Goal: Communication & Community: Answer question/provide support

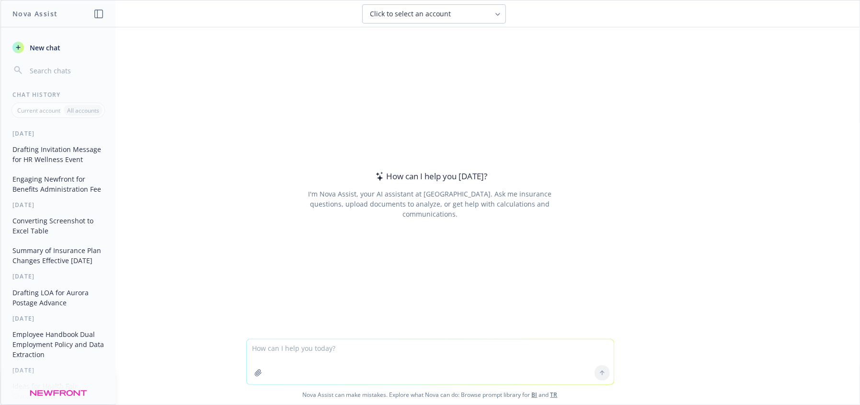
click at [332, 357] on textarea at bounding box center [430, 361] width 367 height 45
type textarea "how would you answer this question from a prospect as a benefits consulting exp…"
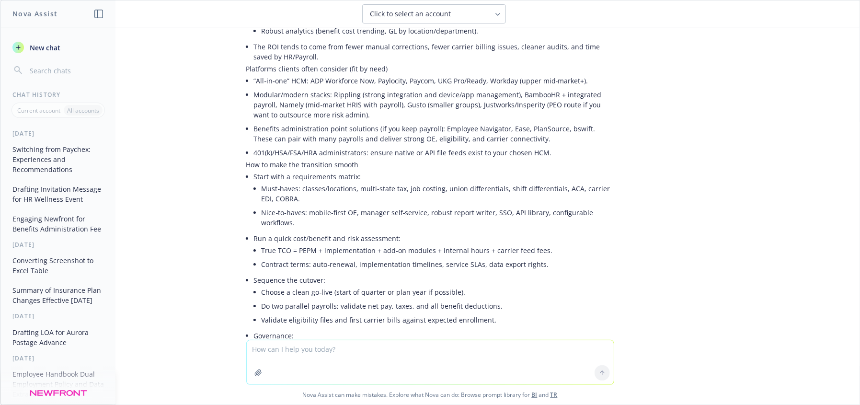
scroll to position [396, 0]
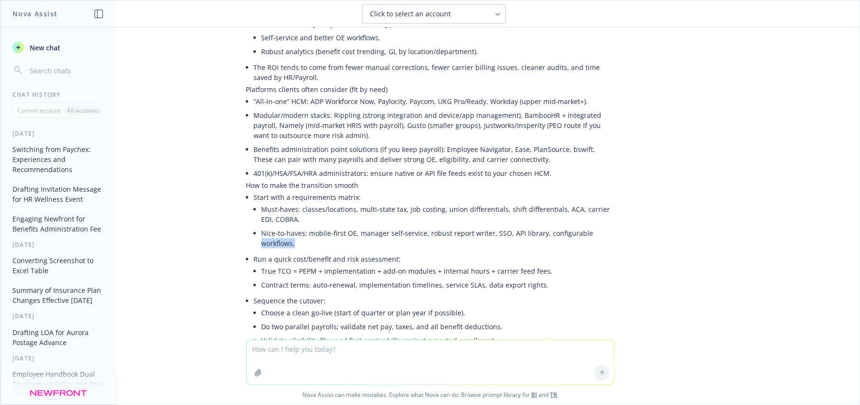
drag, startPoint x: 841, startPoint y: 239, endPoint x: 754, endPoint y: 201, distance: 94.8
click at [830, 214] on div "how would you answer this question from a prospect as a benefits consulting exp…" at bounding box center [429, 183] width 859 height 312
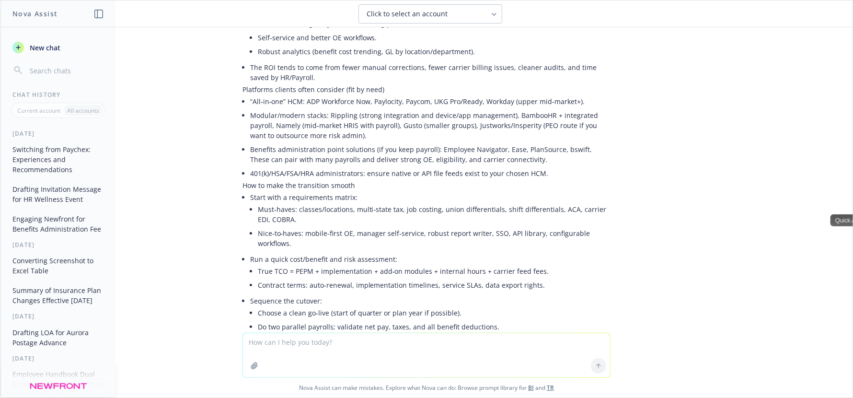
drag, startPoint x: 717, startPoint y: 199, endPoint x: 731, endPoint y: 203, distance: 14.1
click at [720, 200] on div "how would you answer this question from a prospect as a benefits consulting exp…" at bounding box center [426, 179] width 852 height 305
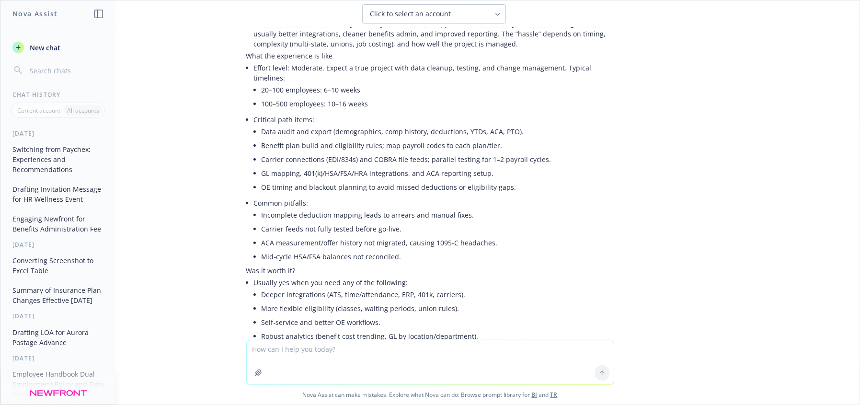
scroll to position [108, 0]
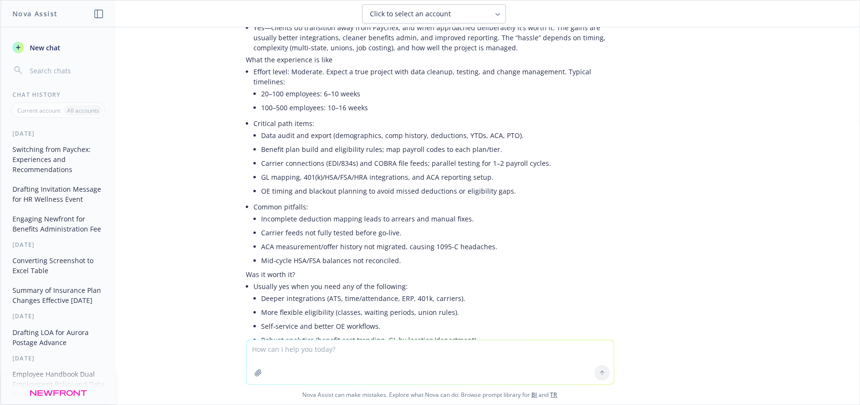
drag, startPoint x: 476, startPoint y: 152, endPoint x: 552, endPoint y: 153, distance: 76.2
click at [478, 156] on li "Carrier connections (EDI/834s) and COBRA file feeds; parallel testing for 1–2 p…" at bounding box center [438, 163] width 353 height 14
drag, startPoint x: 481, startPoint y: 152, endPoint x: 320, endPoint y: 133, distance: 162.1
click at [279, 156] on li "Carrier connections (EDI/834s) and COBRA file feeds; parallel testing for 1–2 p…" at bounding box center [438, 163] width 353 height 14
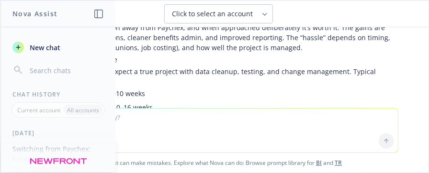
drag, startPoint x: 301, startPoint y: 125, endPoint x: 307, endPoint y: 125, distance: 6.2
click at [301, 125] on textarea at bounding box center [214, 131] width 367 height 44
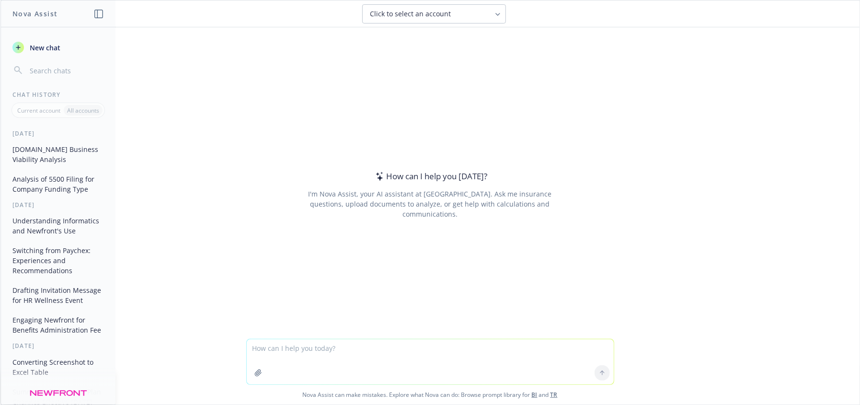
drag, startPoint x: 343, startPoint y: 359, endPoint x: 330, endPoint y: 356, distance: 12.8
click at [335, 359] on textarea at bounding box center [430, 361] width 367 height 45
type textarea "who is required to provide Medicare part D notices to employees"
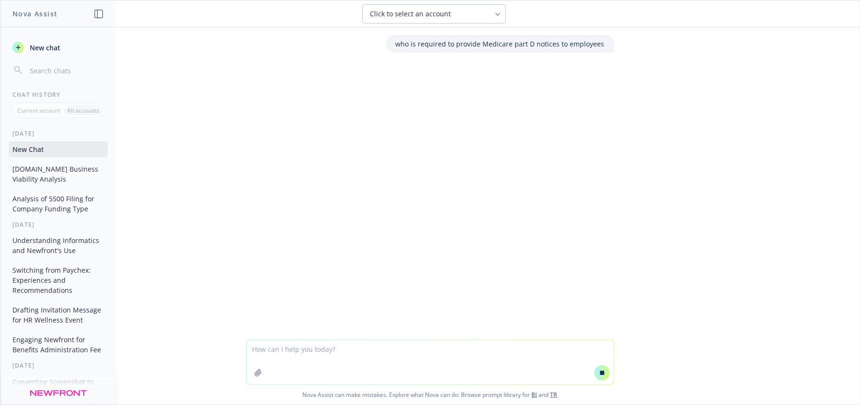
click at [314, 364] on textarea at bounding box center [430, 362] width 367 height 44
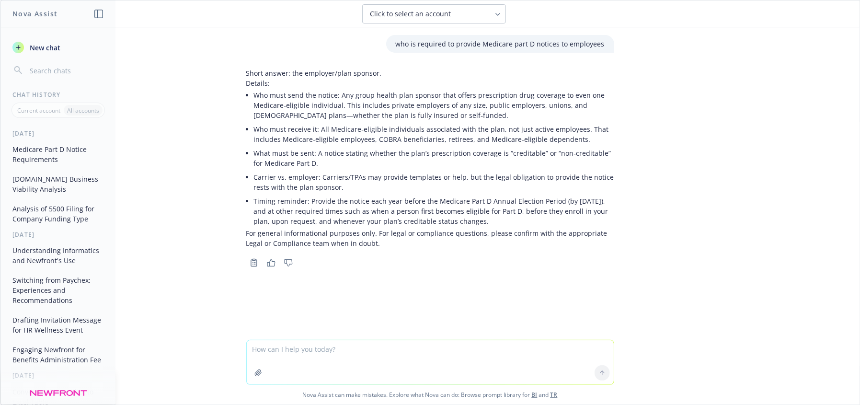
drag, startPoint x: 0, startPoint y: 65, endPoint x: 1, endPoint y: 79, distance: 13.4
click at [1, 79] on div "Nova Assist New chat Chat History Current account All accounts Today Medicare P…" at bounding box center [57, 202] width 115 height 405
drag, startPoint x: 0, startPoint y: 118, endPoint x: -1, endPoint y: 141, distance: 23.5
click at [0, 141] on html "Nova Assist New chat Chat History Current account All accounts Today Medicare P…" at bounding box center [430, 202] width 860 height 405
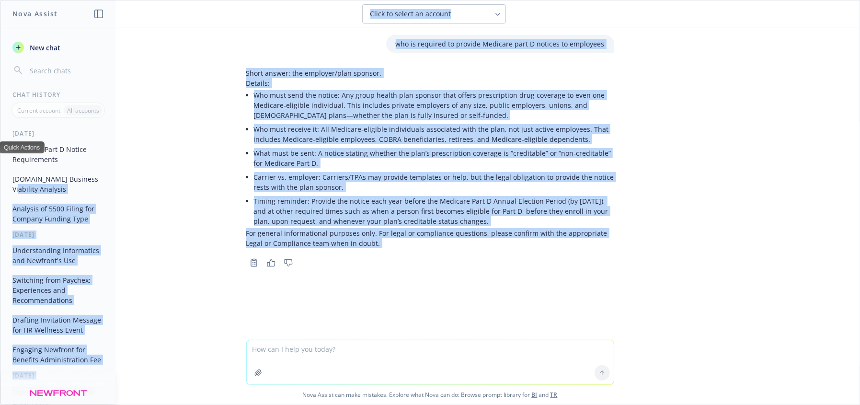
drag, startPoint x: 0, startPoint y: 120, endPoint x: 4, endPoint y: 184, distance: 64.3
click at [4, 184] on div "Nova Assist New chat Chat History Current account All accounts Today Medicare P…" at bounding box center [430, 202] width 860 height 405
click at [602, 309] on div "who is required to provide Medicare part D notices to employees Short answer: t…" at bounding box center [429, 183] width 859 height 312
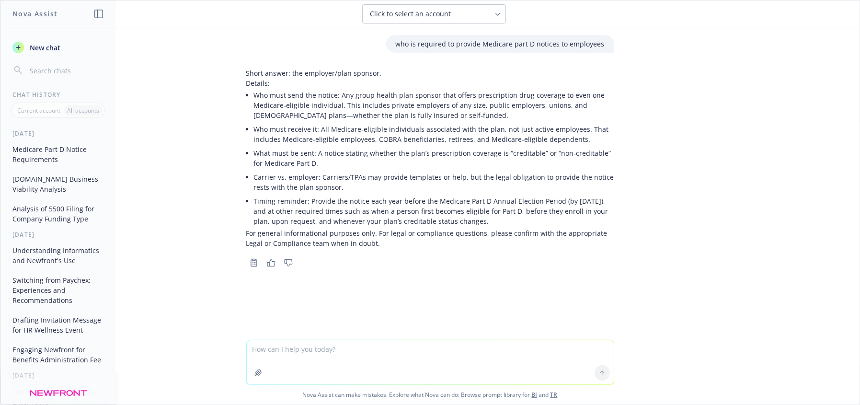
click at [61, 217] on button "Analysis of 5500 Filing for Company Funding Type" at bounding box center [58, 214] width 99 height 26
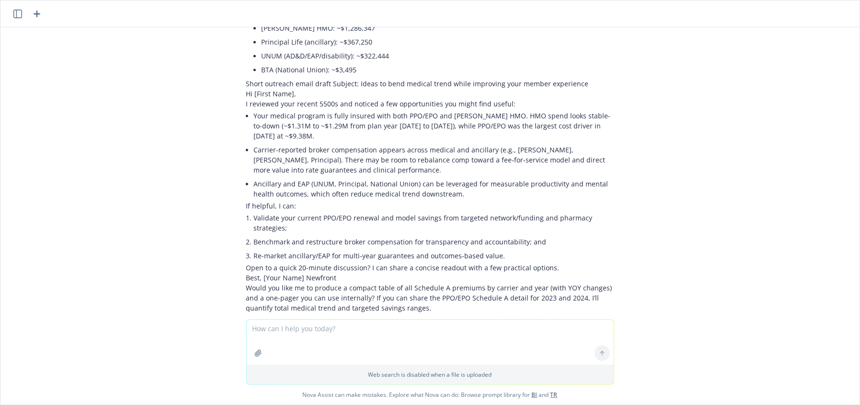
scroll to position [1361, 0]
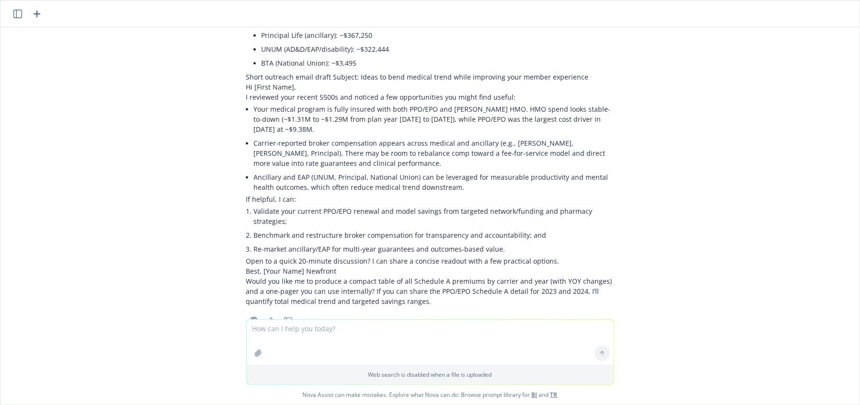
drag, startPoint x: 338, startPoint y: 322, endPoint x: 344, endPoint y: 326, distance: 6.9
click at [342, 325] on textarea at bounding box center [430, 341] width 367 height 45
type textarea "Yes please, and benefits eligible and benefits enrolled"
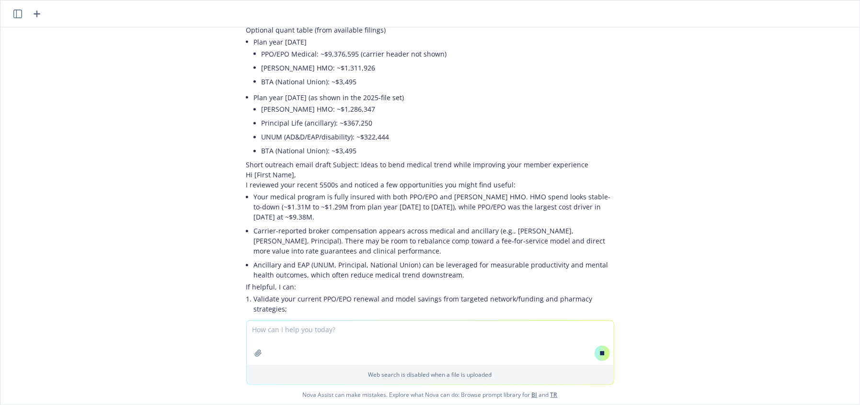
scroll to position [1211, 0]
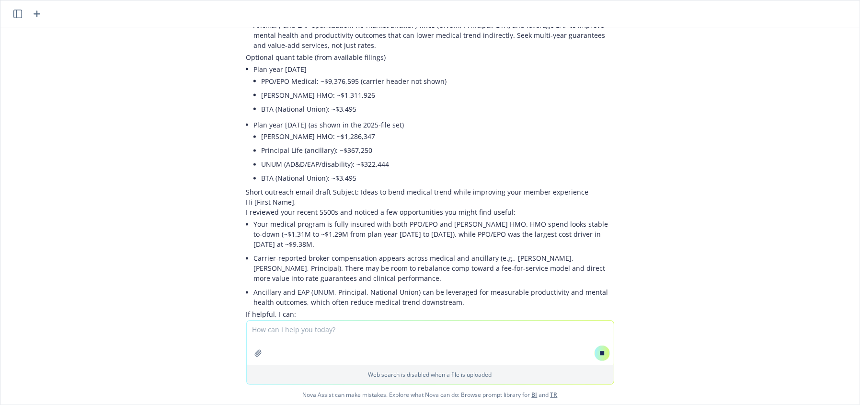
click at [109, 99] on div "pdf Discrod 5500 2025.pdf Can you determine if this company is self-funded form…" at bounding box center [429, 173] width 859 height 293
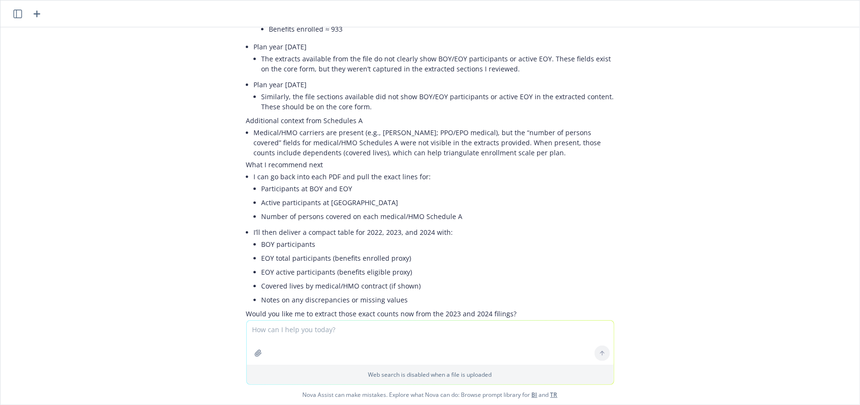
scroll to position [1875, 0]
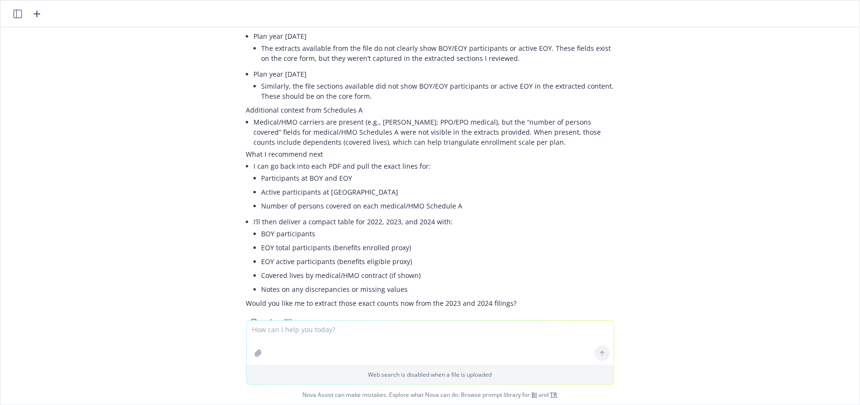
click at [330, 337] on textarea at bounding box center [430, 342] width 367 height 44
click at [335, 338] on textarea at bounding box center [430, 342] width 367 height 44
type textarea "do self funded clients have schedule A with form 5500?"
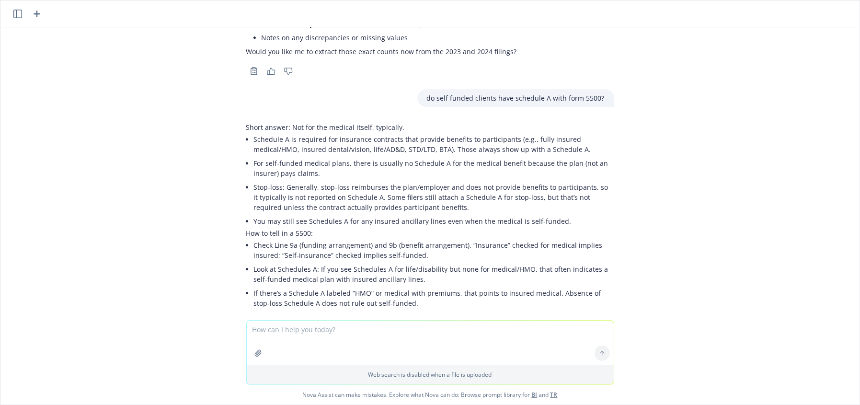
scroll to position [2128, 0]
click at [282, 346] on textarea at bounding box center [430, 342] width 367 height 44
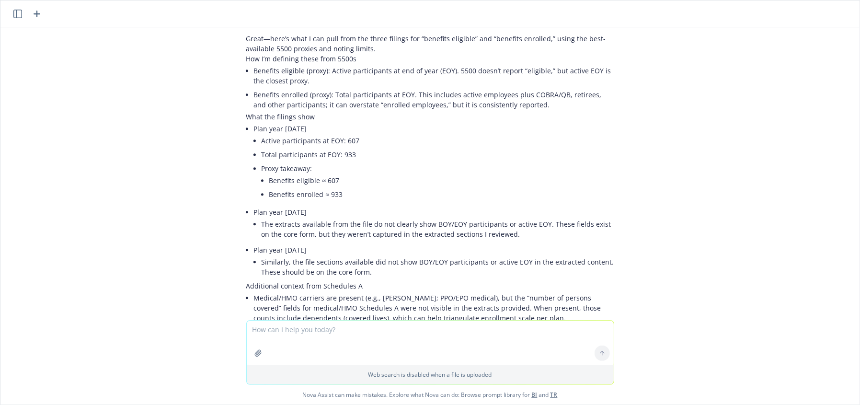
scroll to position [1727, 0]
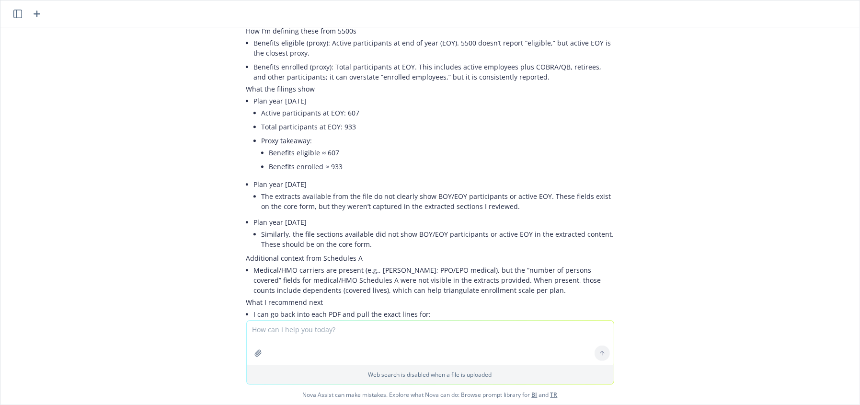
click at [279, 334] on textarea at bounding box center [430, 342] width 367 height 44
type textarea "why does it say experience rated contracts"
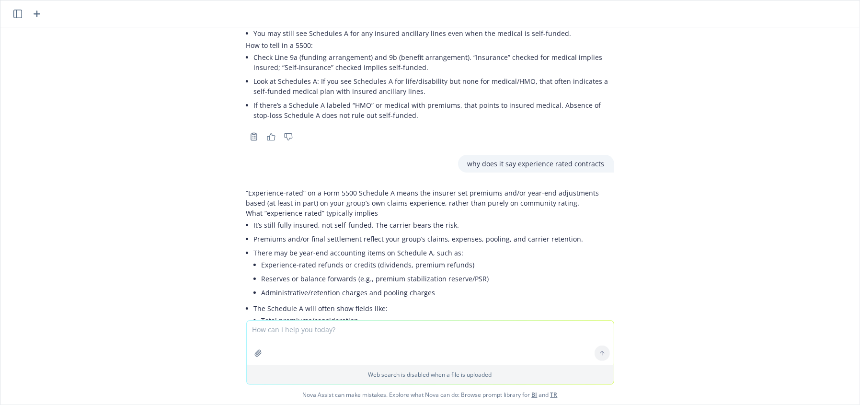
scroll to position [2309, 0]
